Goal: Transaction & Acquisition: Purchase product/service

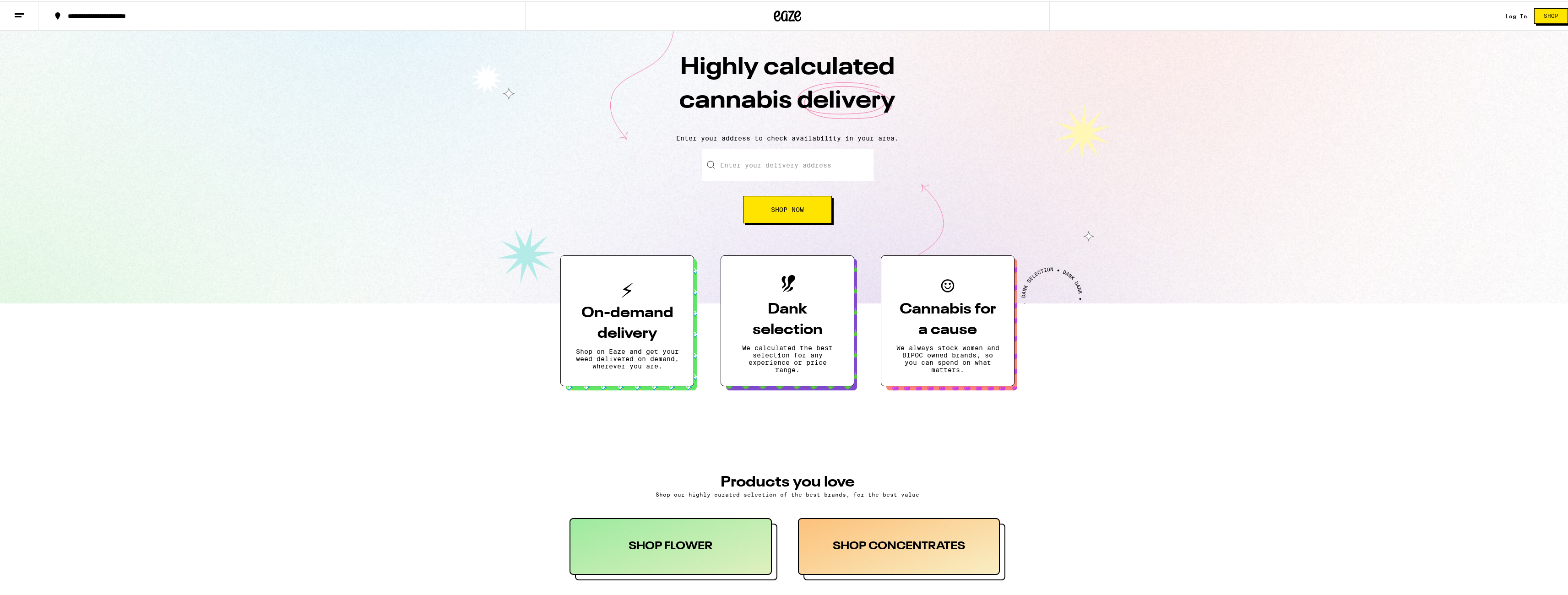
click at [1544, 8] on button "Shop" at bounding box center [1551, 15] width 34 height 16
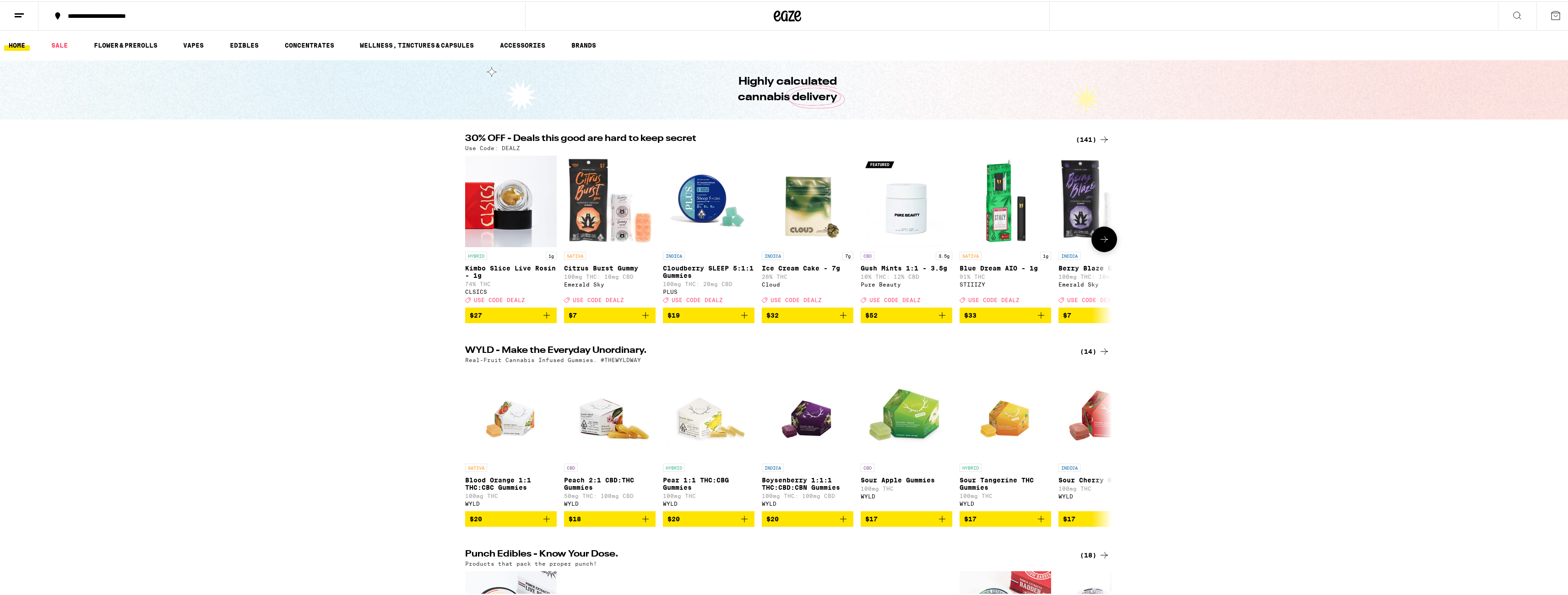
click at [495, 222] on img "Open page for Kimbo Slice Live Rosin - 1g from CLSICS" at bounding box center [511, 199] width 91 height 91
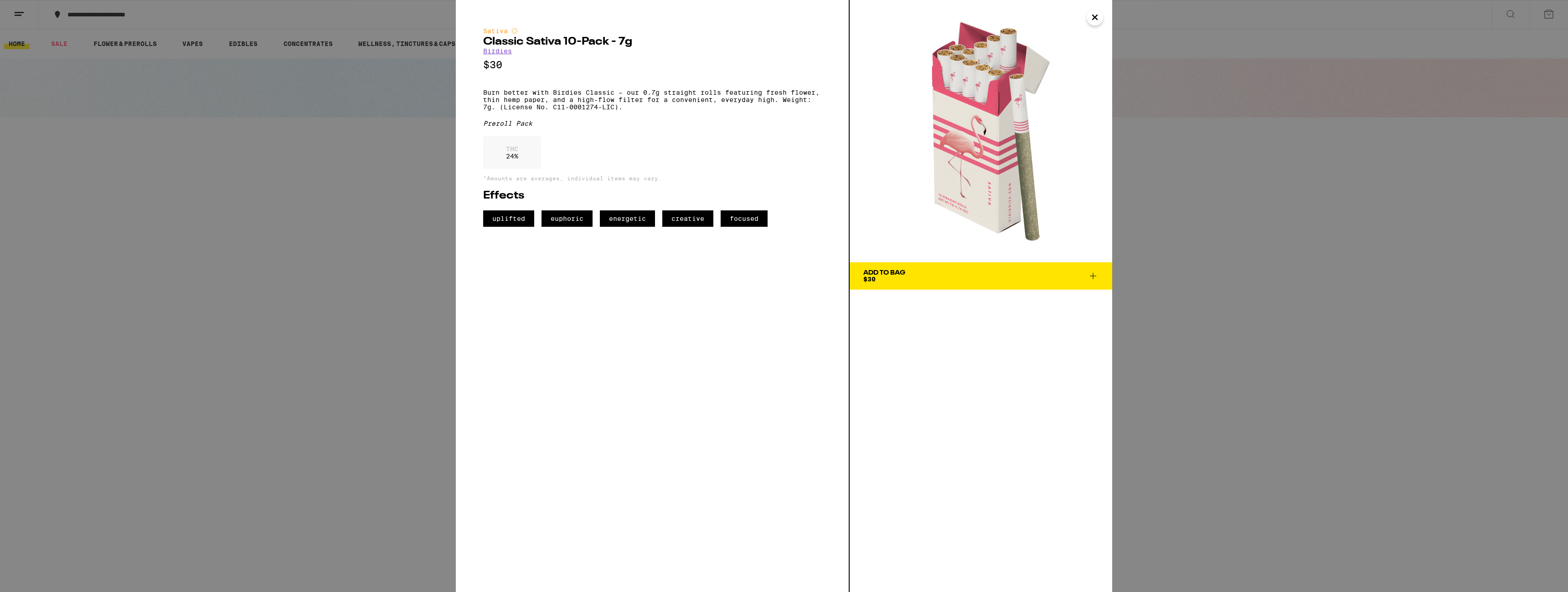
click at [556, 42] on h2 "Classic Sativa 10-Pack - 7g" at bounding box center [653, 42] width 338 height 11
drag, startPoint x: 560, startPoint y: 41, endPoint x: 480, endPoint y: 42, distance: 80.0
click at [480, 42] on div "Sativa Classic Sativa 10-Pack - 7g Birdies $30 Burn better with Birdies Classic…" at bounding box center [653, 296] width 394 height 592
drag, startPoint x: 611, startPoint y: 43, endPoint x: 469, endPoint y: 47, distance: 142.1
click at [469, 47] on div "Sativa Classic Sativa 10-Pack - 7g Birdies $30 Burn better with Birdies Classic…" at bounding box center [653, 296] width 394 height 592
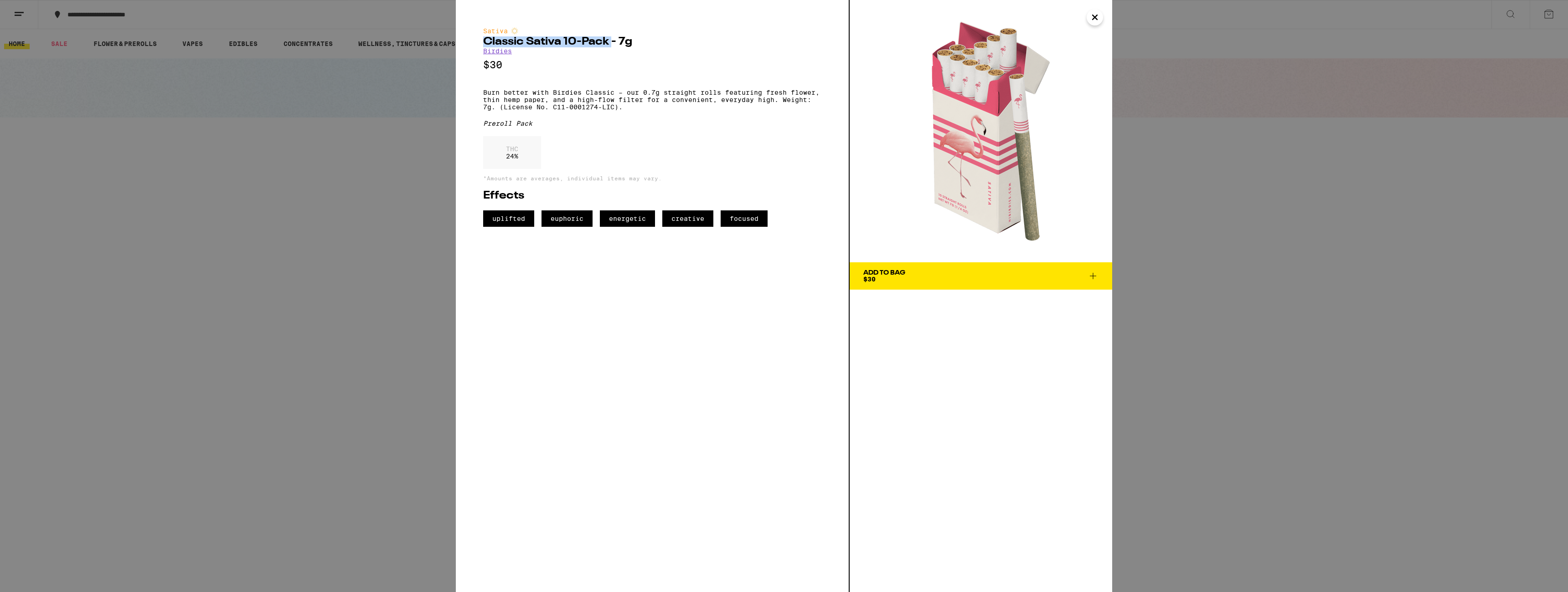
copy h2 "Classic Sativa 10-Pack"
click at [368, 387] on div "Sativa Classic Sativa 10-Pack - 7g Birdies $30 Burn better with Birdies Classic…" at bounding box center [784, 296] width 1568 height 592
click at [318, 402] on div "Sativa Classic Sativa 10-Pack - 7g Birdies $30 Burn better with Birdies Classic…" at bounding box center [784, 296] width 1568 height 592
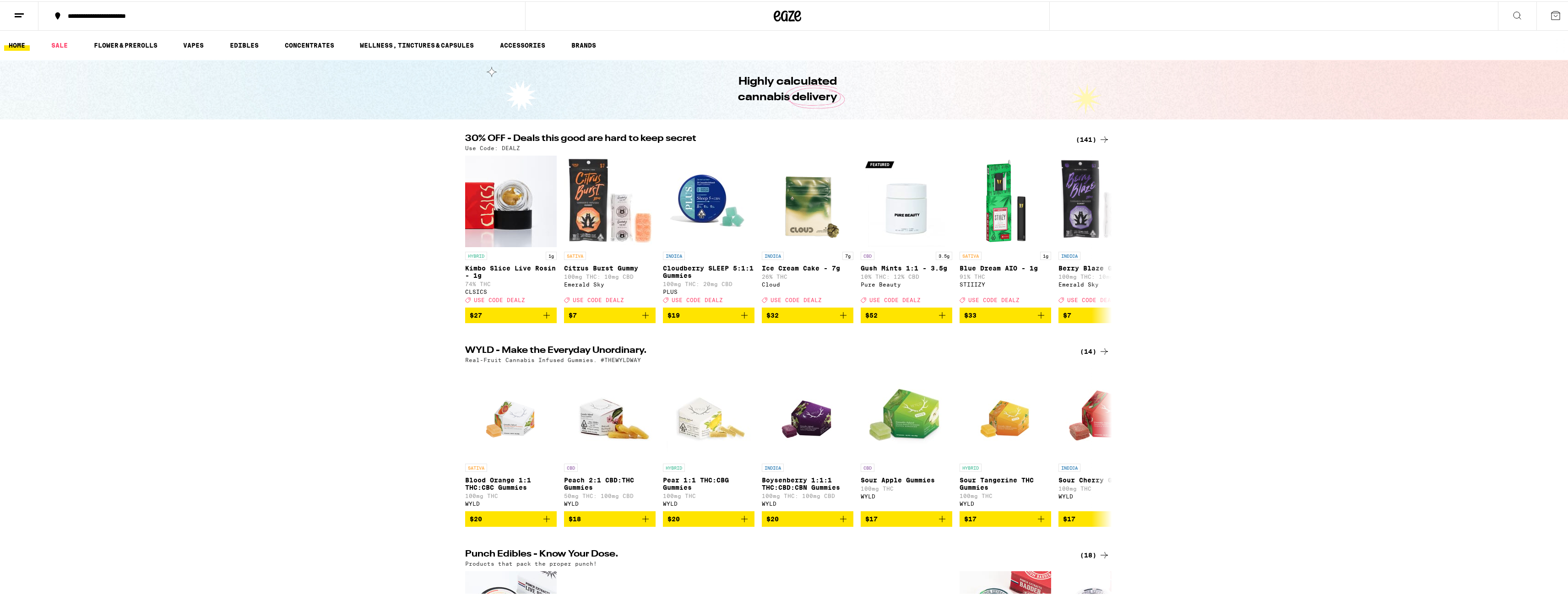
click at [796, 15] on icon at bounding box center [788, 14] width 27 height 17
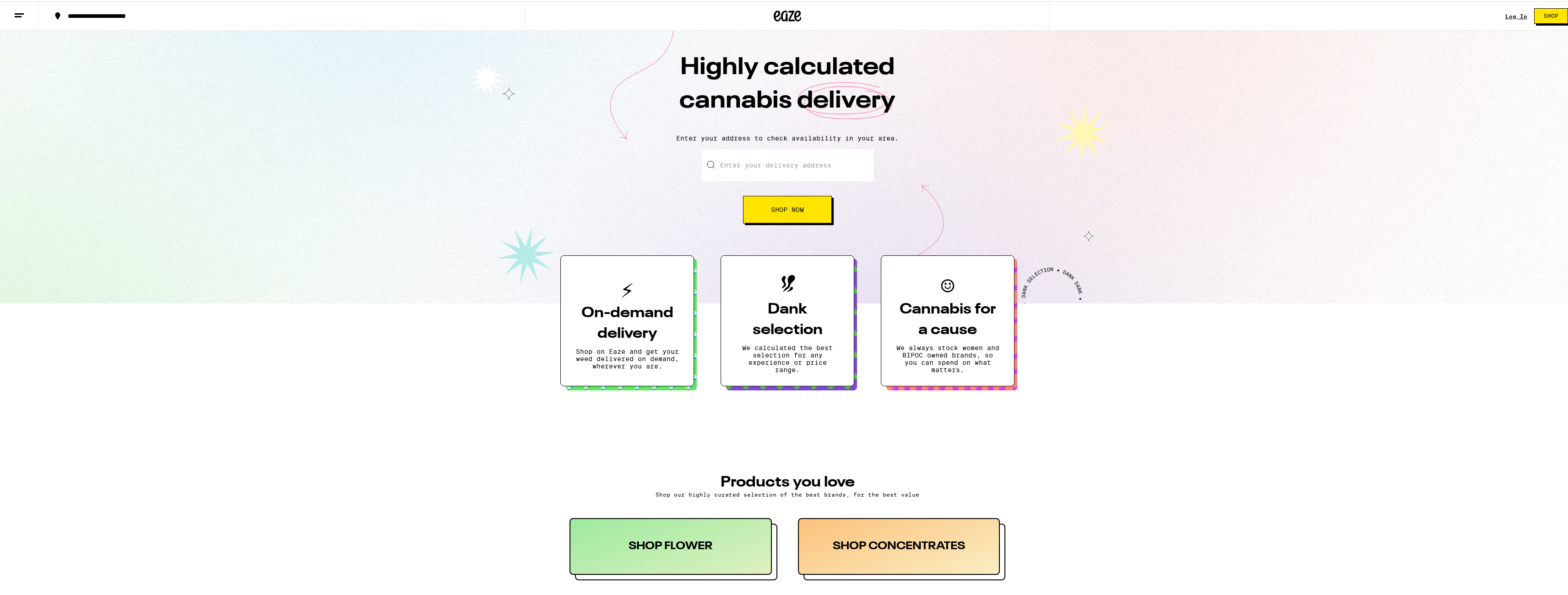
click at [1554, 24] on div "Log In Shop" at bounding box center [1540, 14] width 70 height 29
click at [1554, 14] on button "Shop" at bounding box center [1551, 15] width 34 height 16
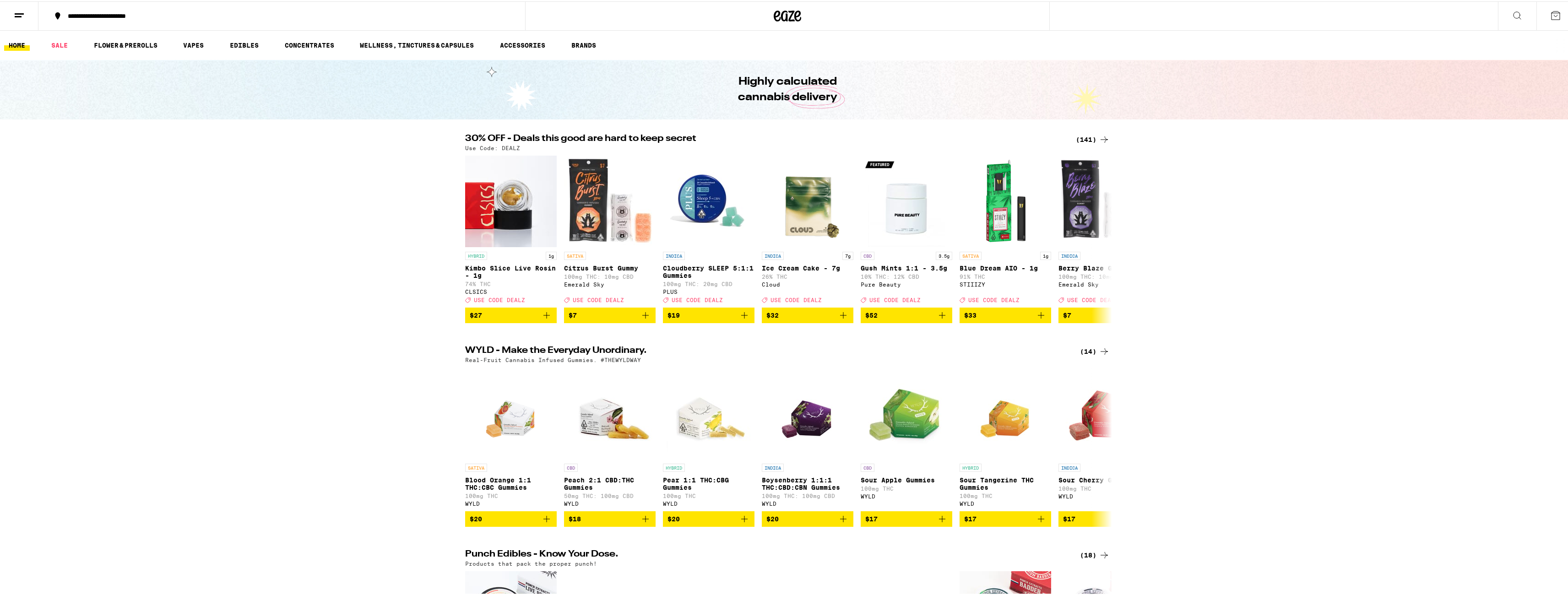
click at [1331, 211] on div "30% OFF - Deals this good are hard to keep secret (141) Use Code: DEALZ HYBRID …" at bounding box center [787, 227] width 1574 height 189
